Goal: Information Seeking & Learning: Learn about a topic

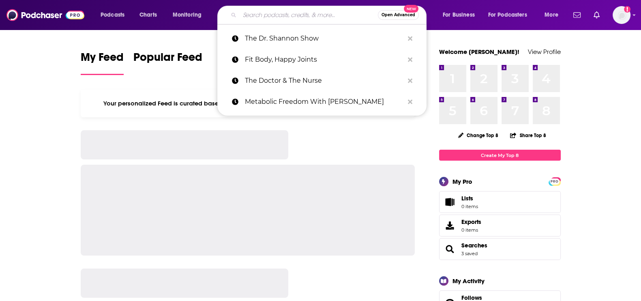
click at [265, 20] on input "Search podcasts, credits, & more..." at bounding box center [309, 15] width 138 height 13
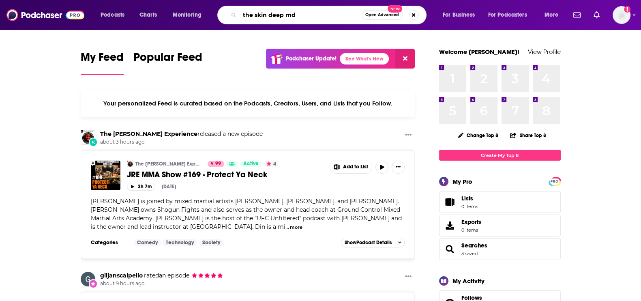
type input "the skin deep md"
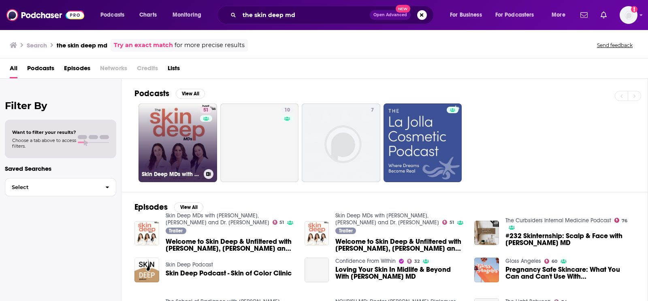
click at [184, 115] on link "51 Skin Deep MDs with Dr. Mamina Turegano, Dr. Lindsey Zubritsky and Dr. Jenny …" at bounding box center [178, 142] width 79 height 79
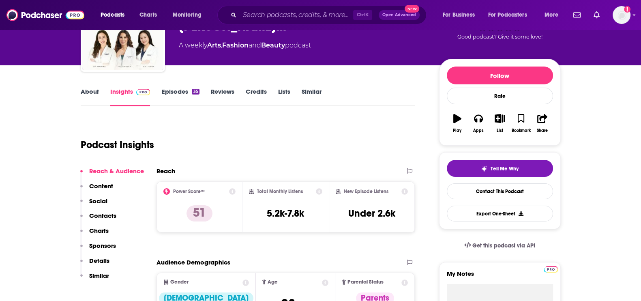
scroll to position [68, 0]
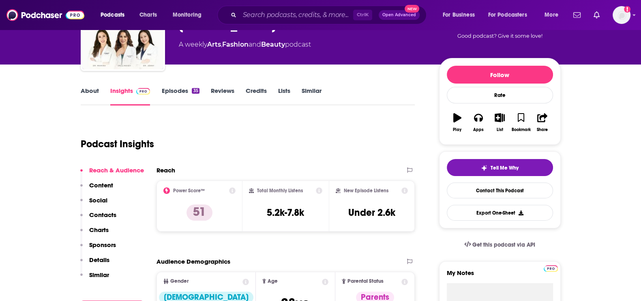
drag, startPoint x: 55, startPoint y: 86, endPoint x: 32, endPoint y: 123, distance: 44.1
drag, startPoint x: 18, startPoint y: 127, endPoint x: 90, endPoint y: 85, distance: 83.6
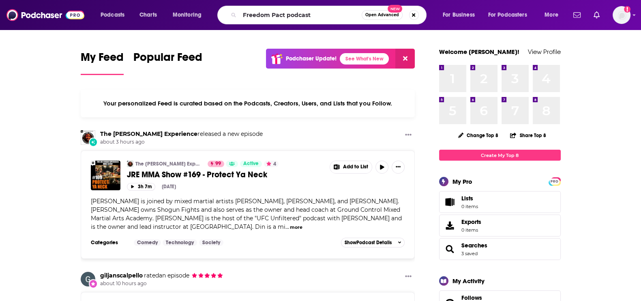
type input "Freedom Pact podcast"
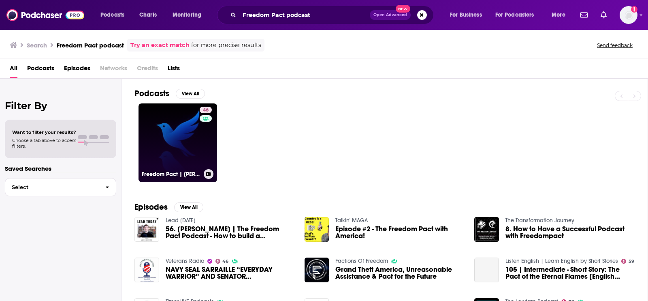
click at [169, 151] on link "46 Freedom Pact | [PERSON_NAME] and [PERSON_NAME]" at bounding box center [178, 142] width 79 height 79
